Goal: Information Seeking & Learning: Learn about a topic

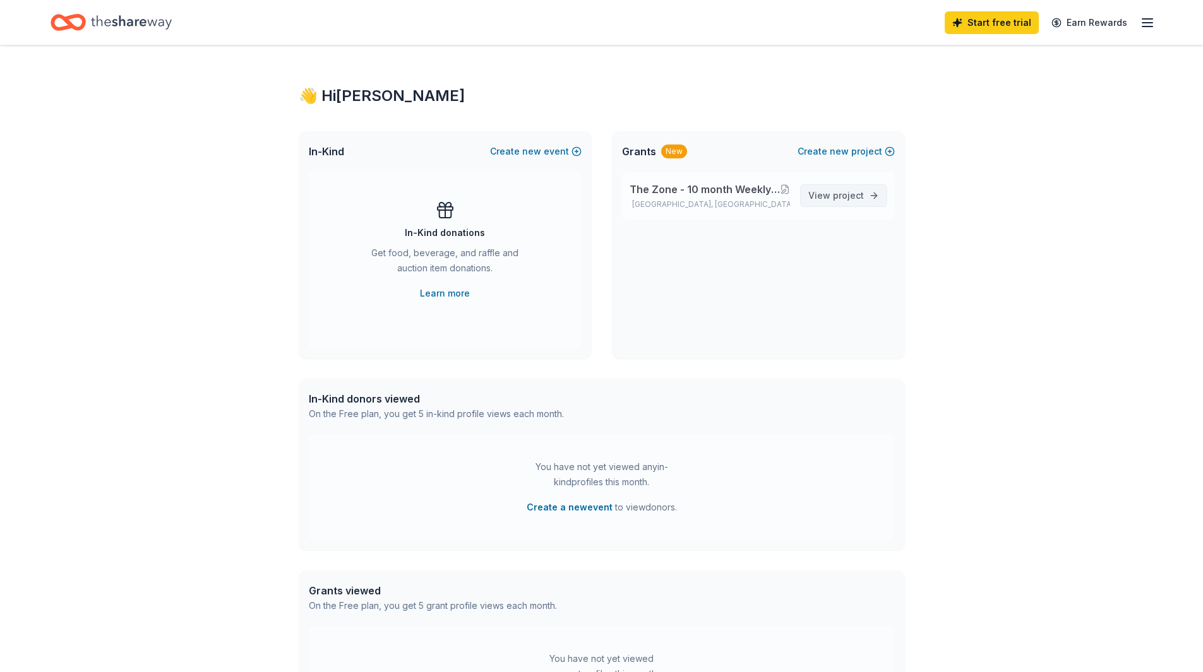
click at [846, 193] on span "project" at bounding box center [848, 195] width 31 height 11
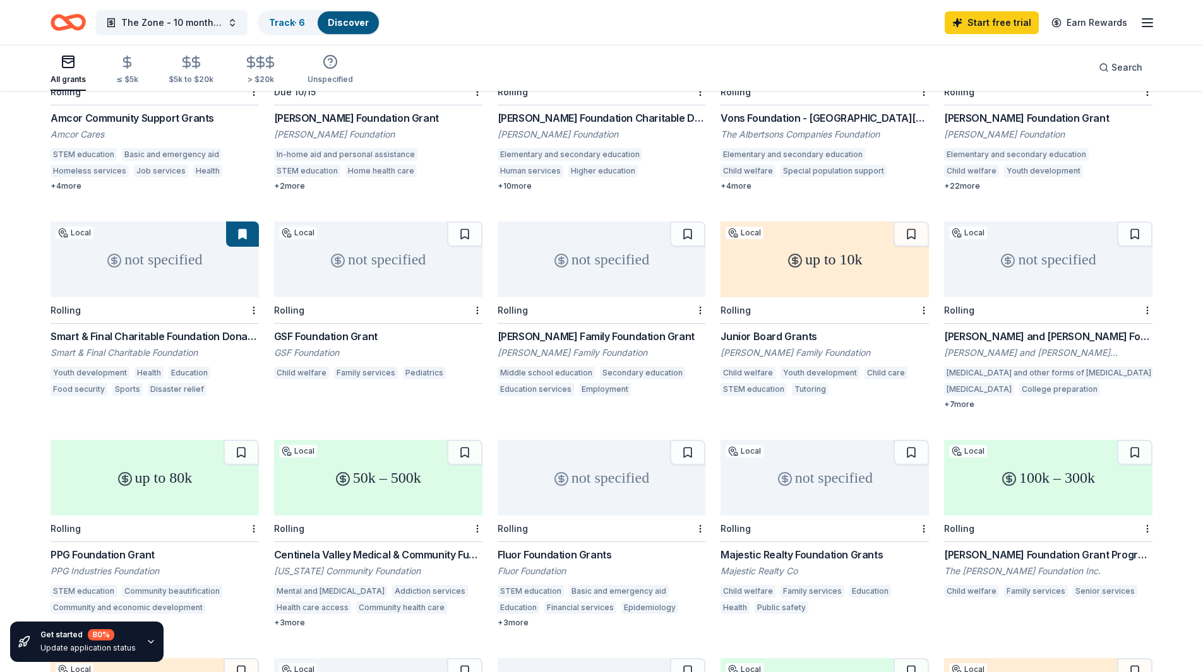
scroll to position [282, 0]
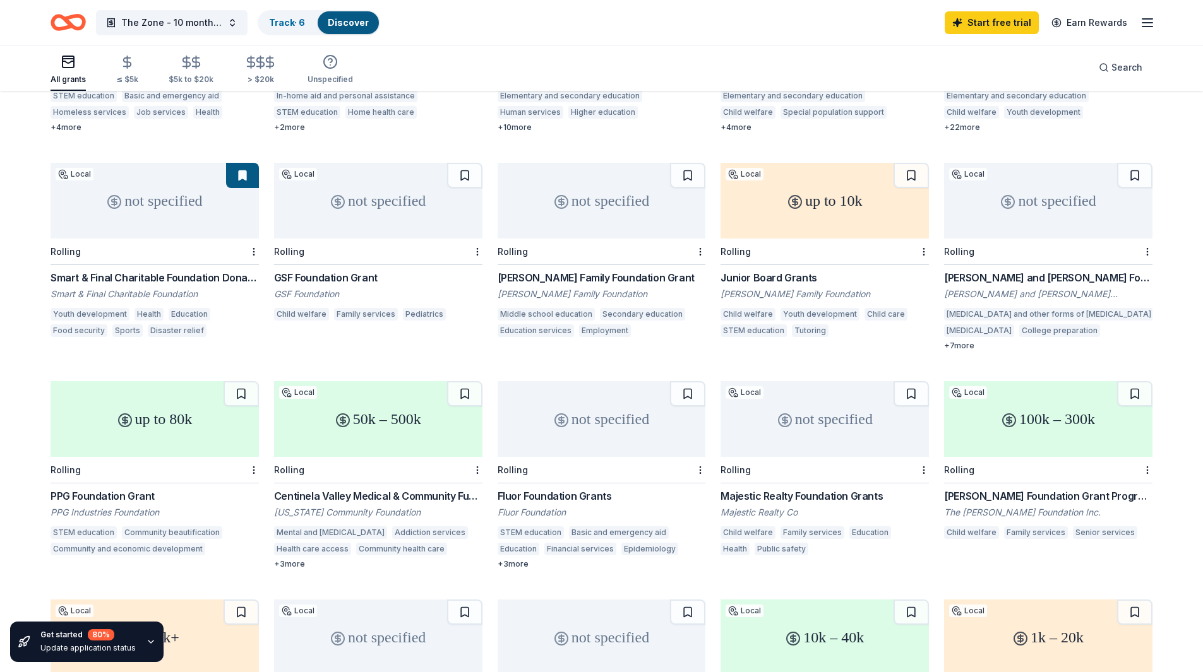
click at [568, 270] on div "Harman Family Foundation Grant" at bounding box center [602, 277] width 208 height 15
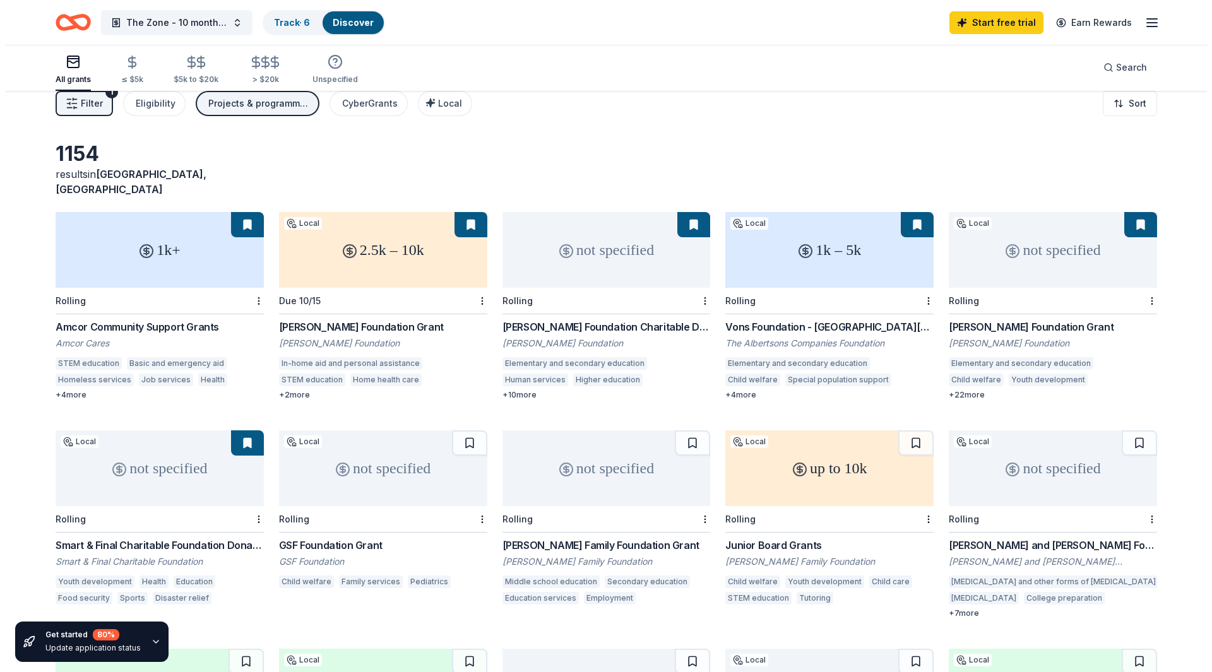
scroll to position [0, 0]
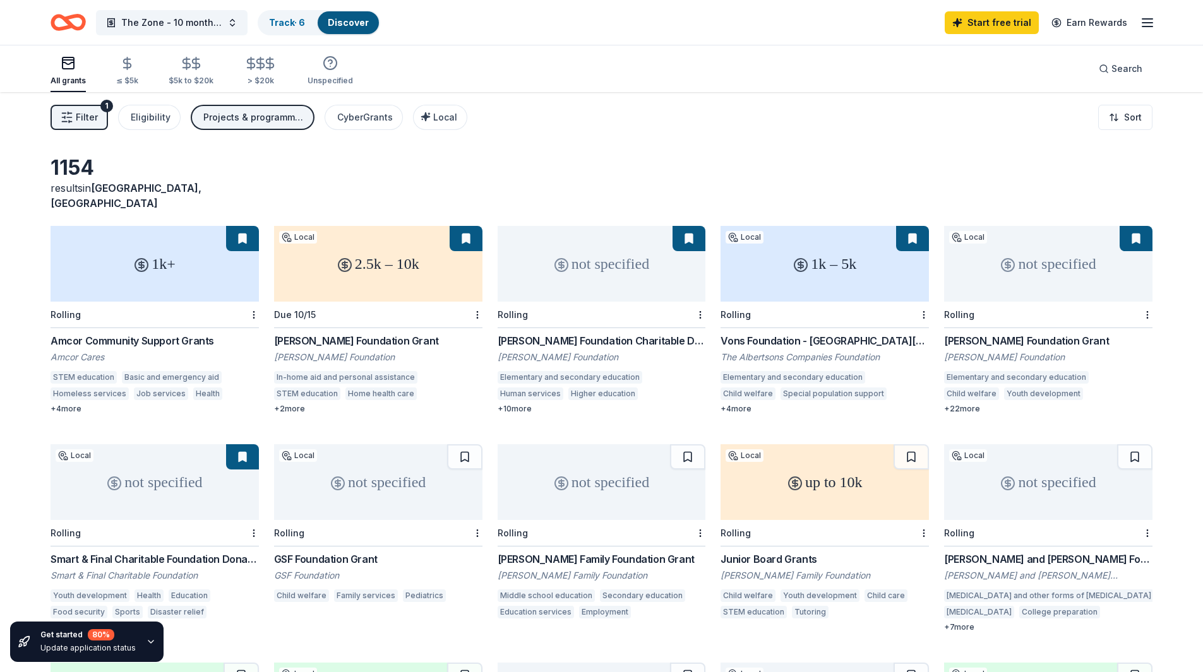
click at [78, 115] on span "Filter" at bounding box center [87, 117] width 22 height 15
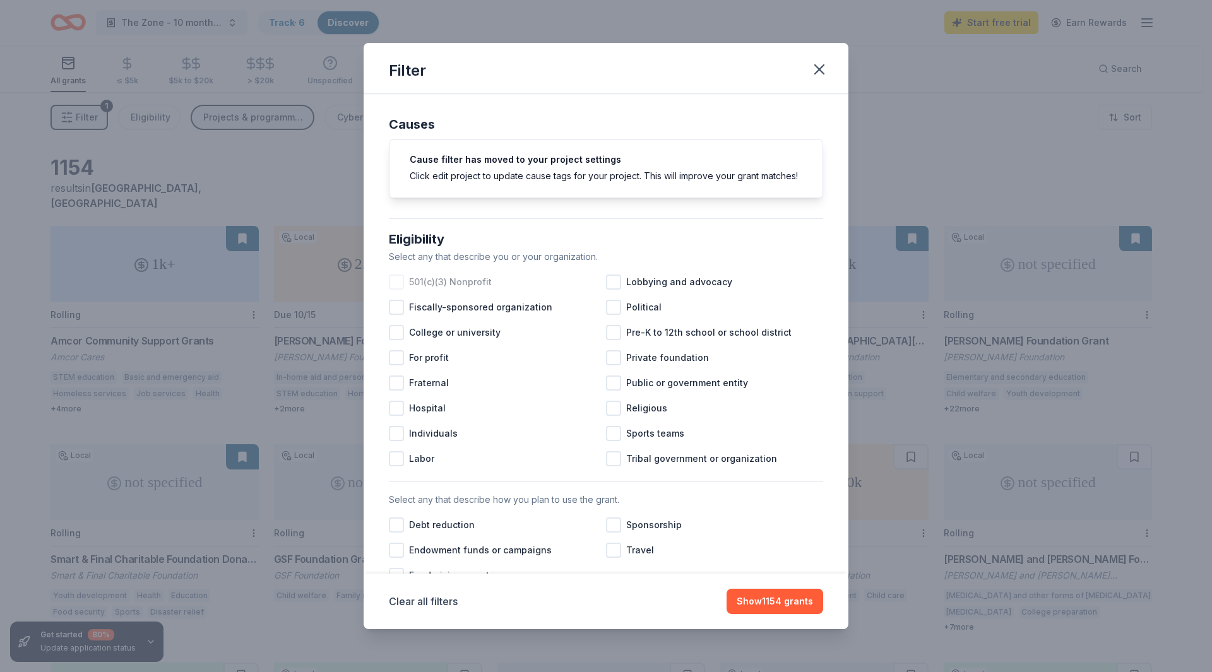
click at [398, 290] on div at bounding box center [396, 282] width 15 height 15
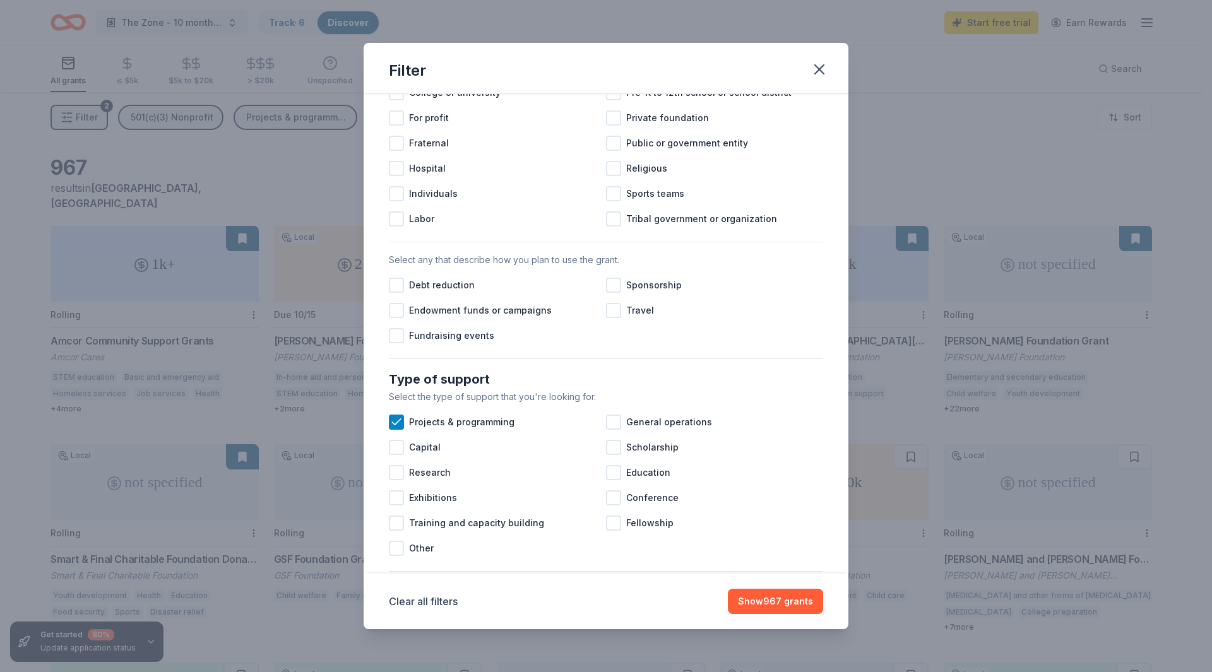
scroll to position [263, 0]
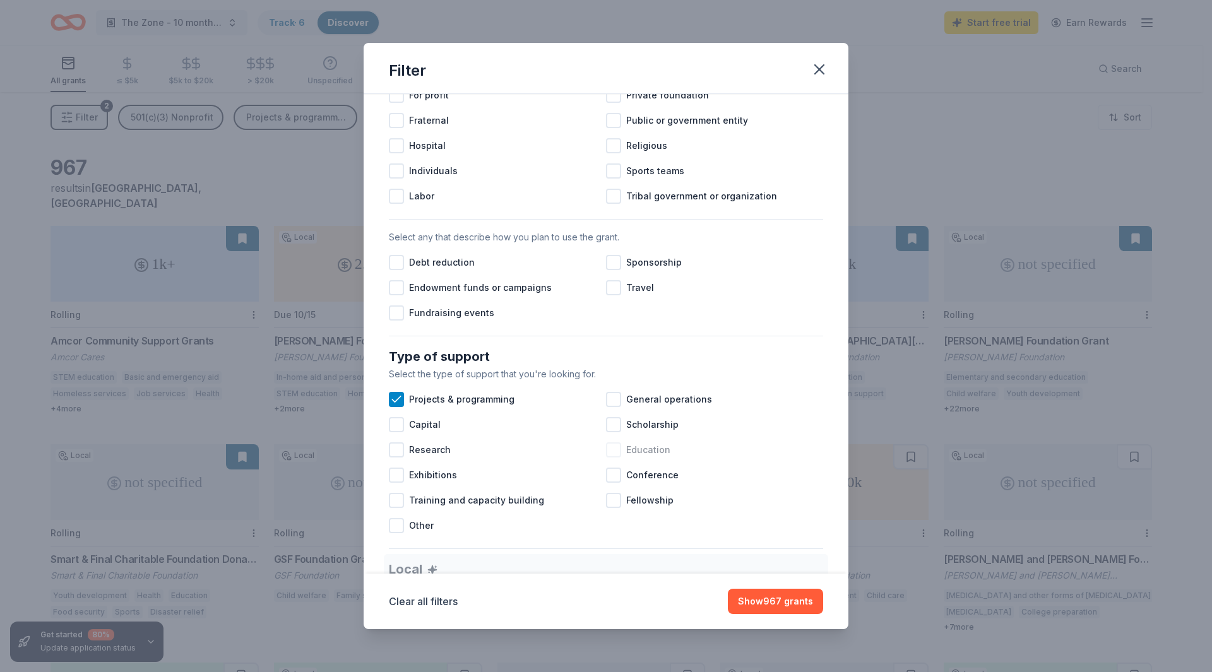
click at [610, 458] on div at bounding box center [613, 450] width 15 height 15
click at [400, 508] on div at bounding box center [396, 500] width 15 height 15
click at [397, 432] on div at bounding box center [396, 424] width 15 height 15
click at [395, 431] on icon at bounding box center [396, 425] width 13 height 13
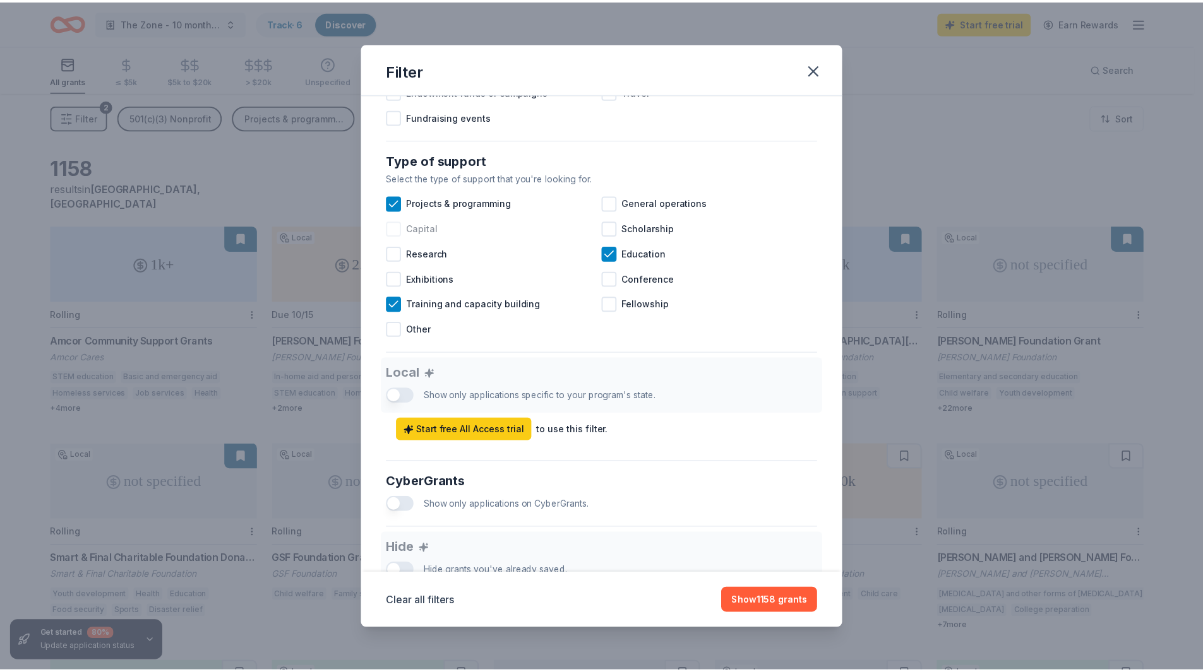
scroll to position [605, 0]
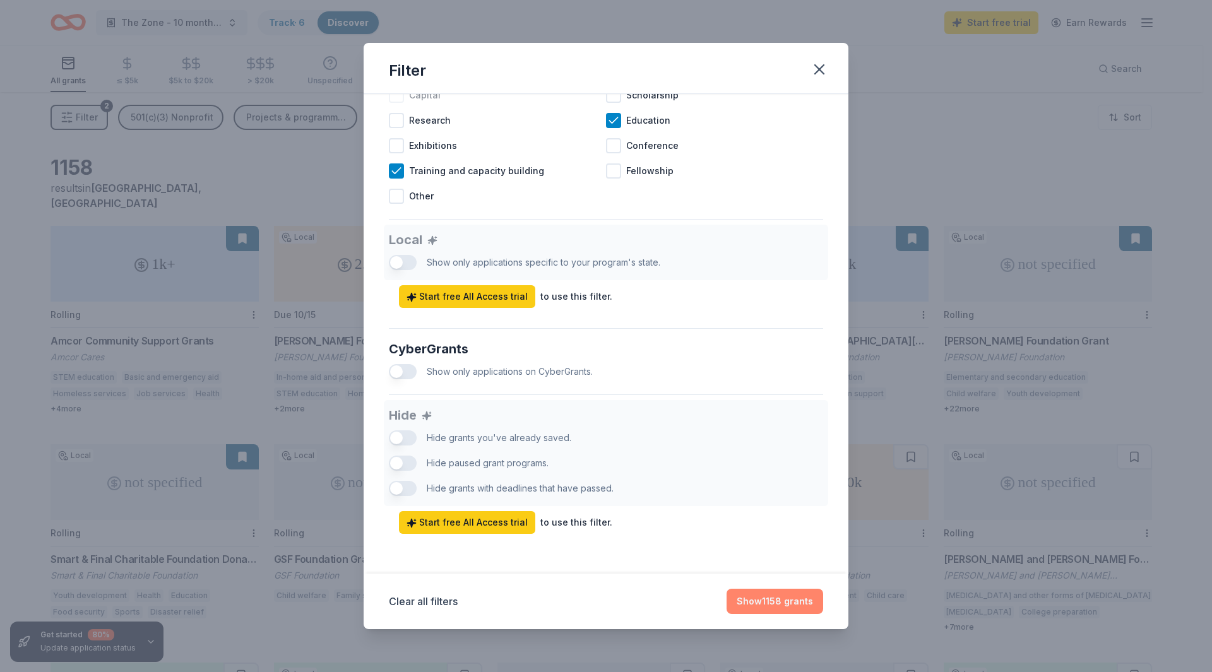
click at [754, 600] on button "Show 1158 grants" at bounding box center [775, 601] width 97 height 25
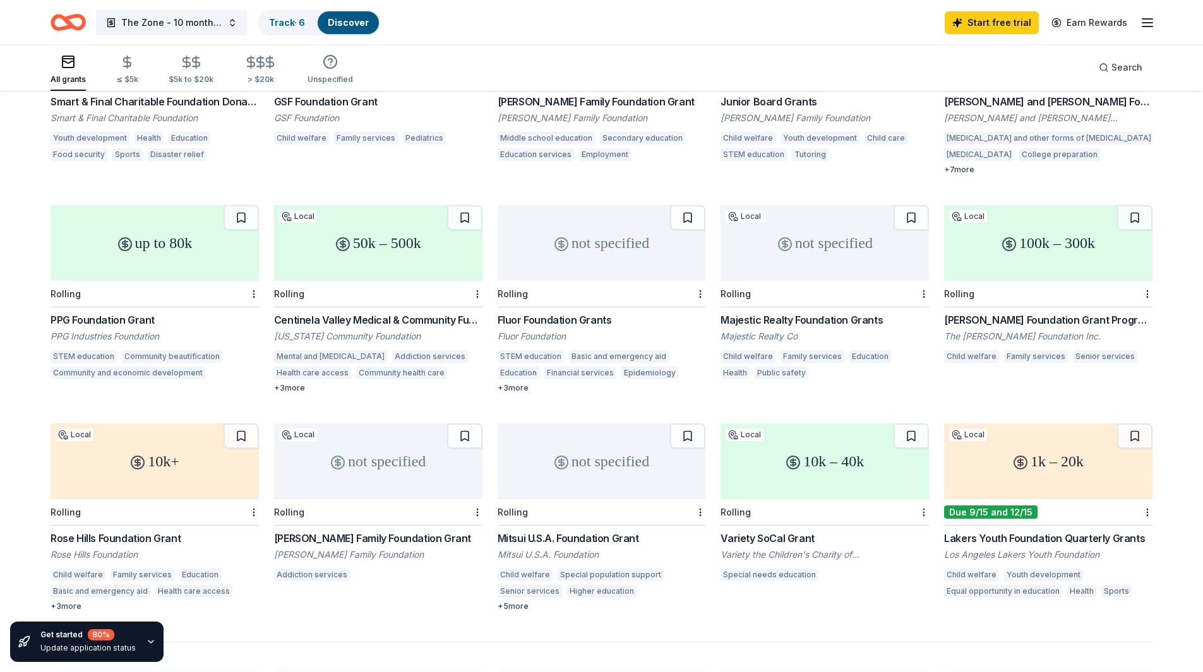
scroll to position [510, 0]
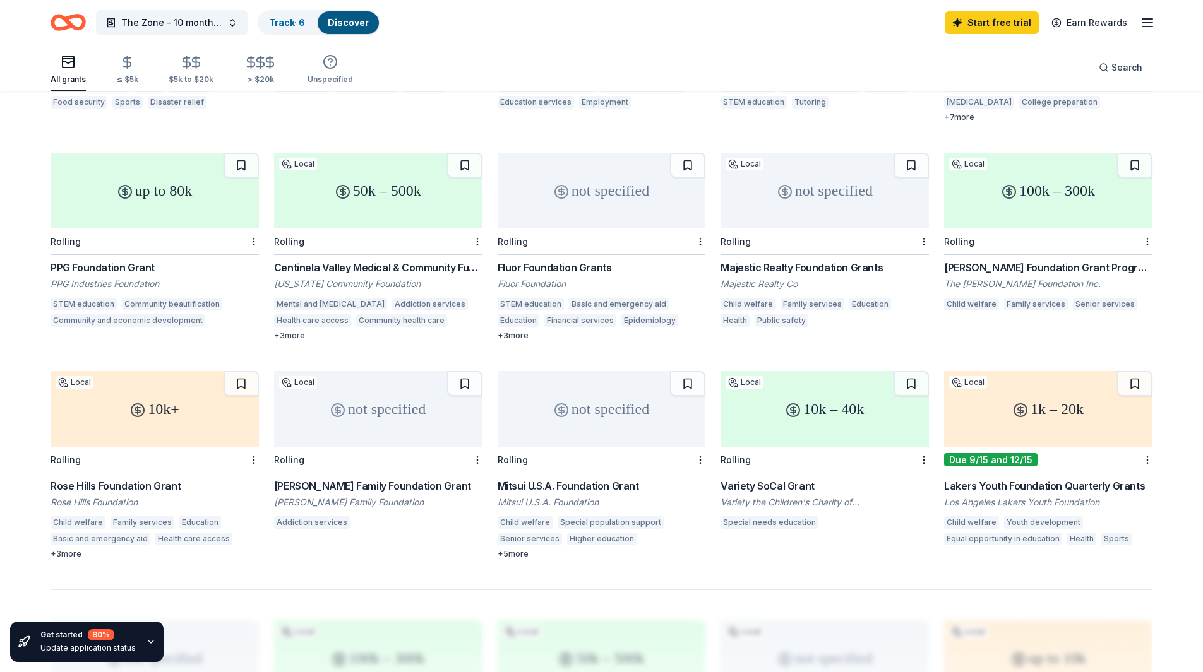
click at [1035, 260] on div "[PERSON_NAME] Foundation Grant Programs - [GEOGRAPHIC_DATA]" at bounding box center [1048, 267] width 208 height 15
click at [1044, 411] on div "1k – 20k" at bounding box center [1048, 409] width 208 height 76
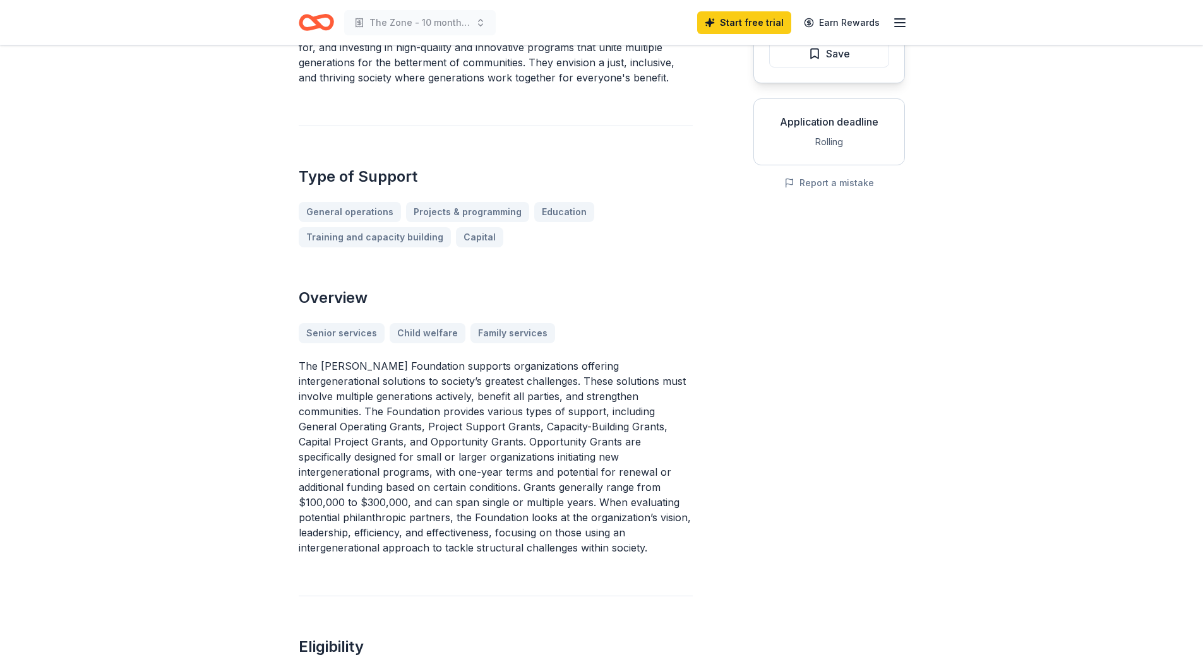
scroll to position [220, 0]
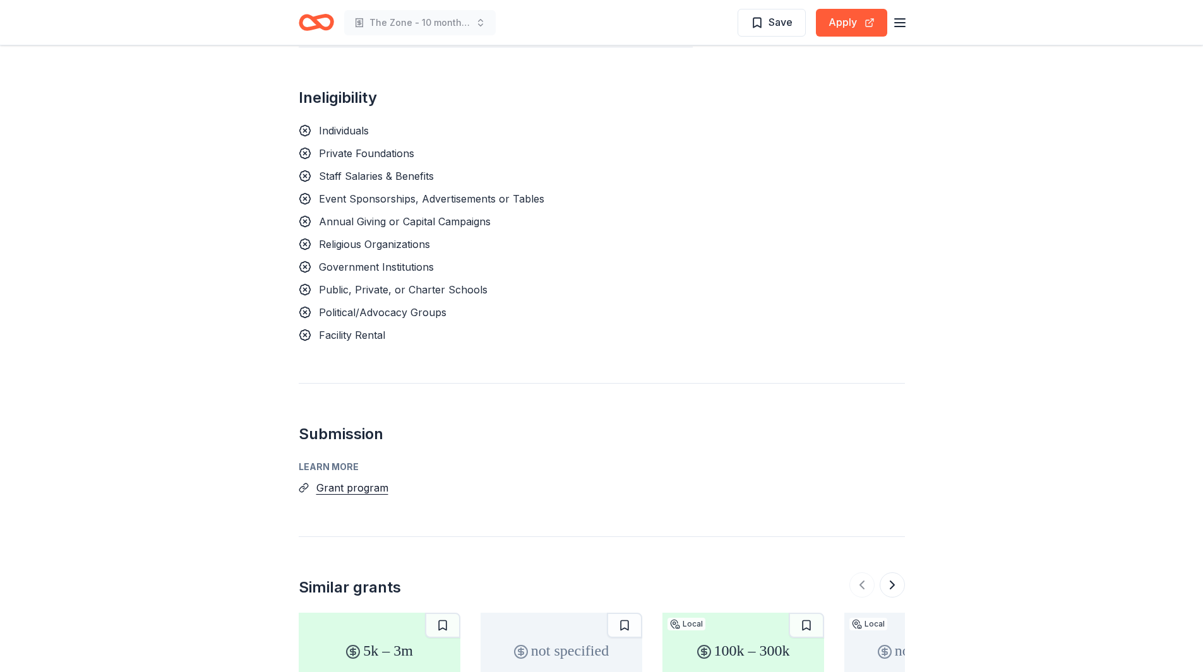
scroll to position [1056, 0]
